Goal: Find specific page/section: Find specific page/section

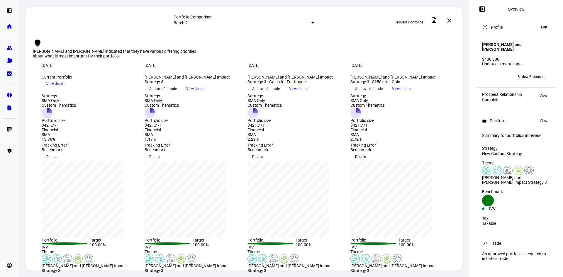
click at [311, 23] on div at bounding box center [312, 22] width 3 height 1
click at [409, 92] on div at bounding box center [281, 138] width 563 height 277
click at [8, 27] on eth-mat-symbol "home" at bounding box center [9, 26] width 6 height 6
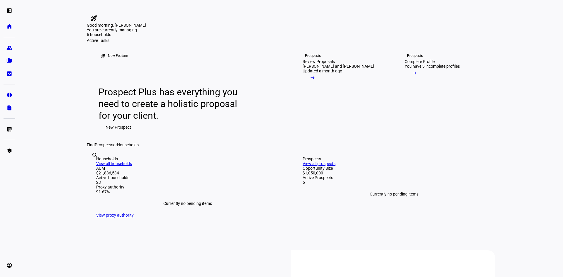
click at [93, 167] on input "text" at bounding box center [91, 163] width 1 height 7
type input "[PERSON_NAME]"
